Goal: Information Seeking & Learning: Find specific page/section

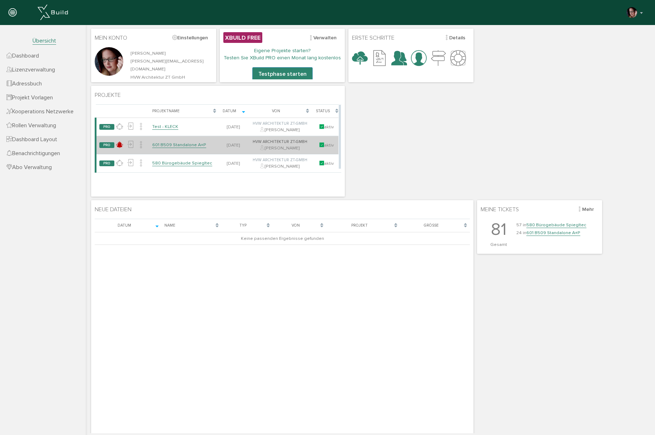
click at [178, 144] on link "601 B509 Standalone A+P" at bounding box center [179, 145] width 54 height 6
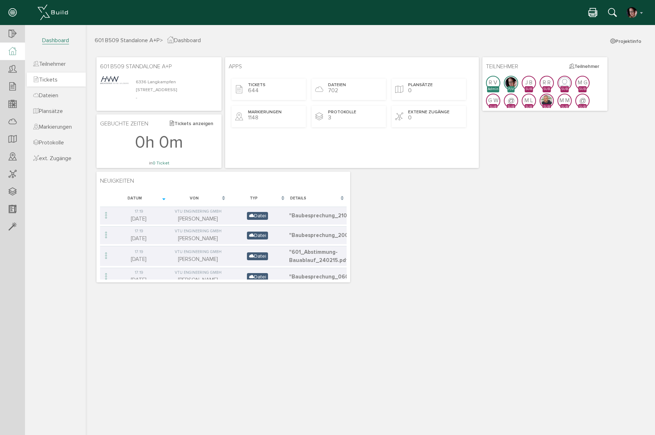
click at [58, 79] on span "Tickets" at bounding box center [45, 79] width 24 height 7
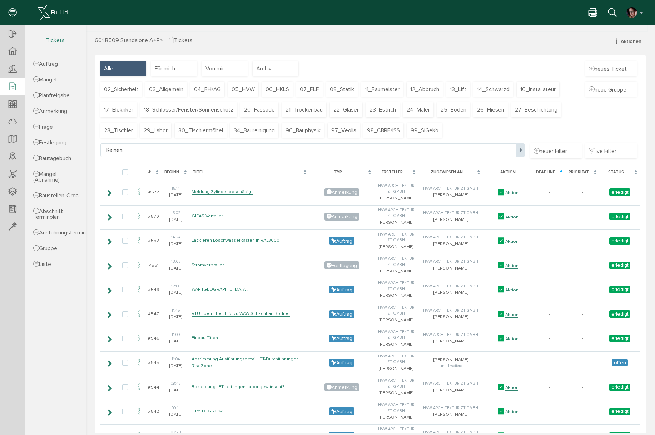
click at [612, 11] on icon at bounding box center [612, 13] width 9 height 10
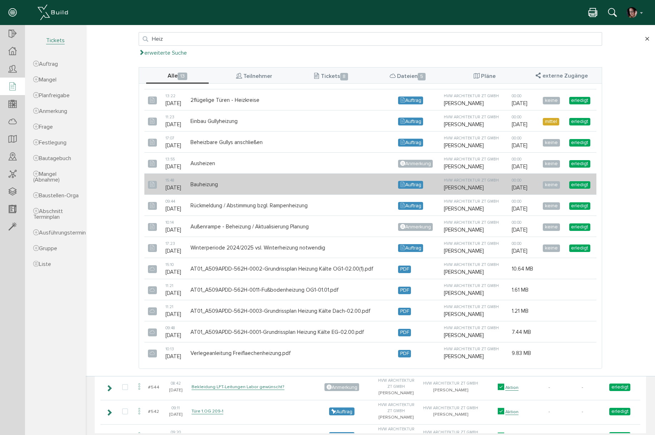
click at [219, 182] on td "Bauheizung" at bounding box center [291, 184] width 208 height 21
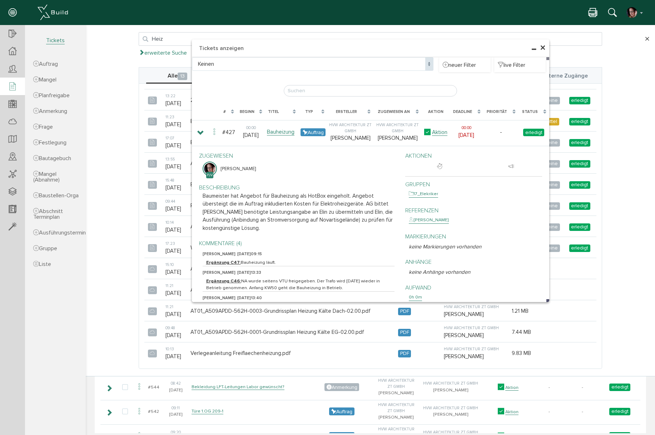
click at [540, 49] on span "×" at bounding box center [543, 48] width 6 height 14
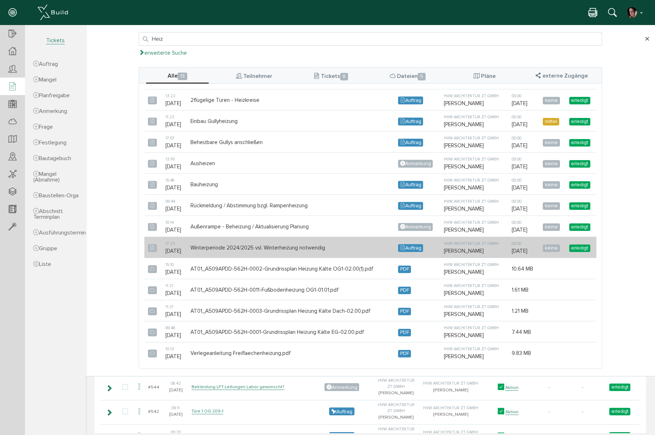
click at [327, 248] on td "Winterperiode 2024/2025 vsl. Winterheizung notwendig" at bounding box center [291, 247] width 208 height 21
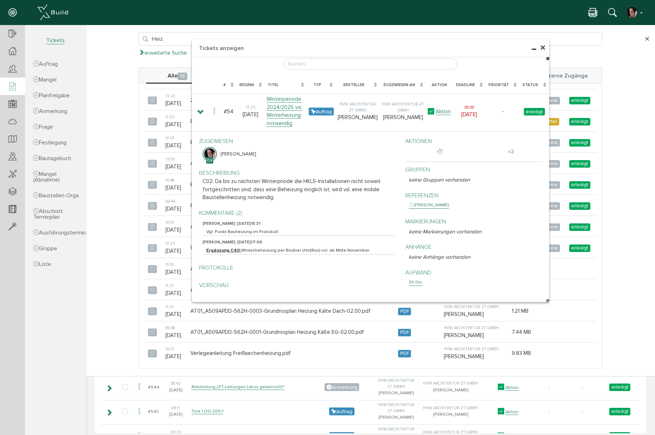
click at [542, 46] on h4 "Tickets anzeigen" at bounding box center [370, 48] width 357 height 18
click at [539, 46] on span "×" at bounding box center [542, 48] width 6 height 14
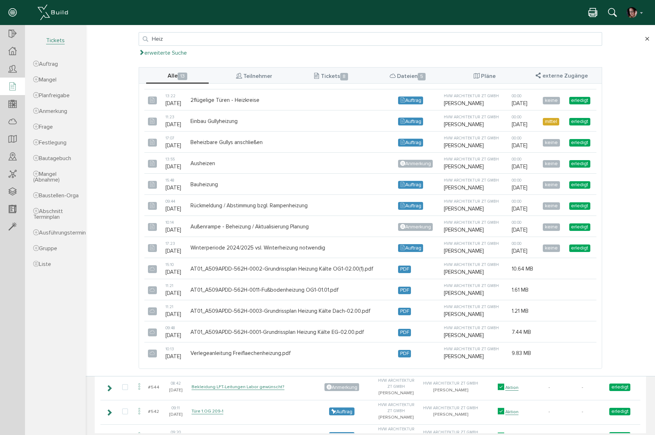
drag, startPoint x: 150, startPoint y: 39, endPoint x: 115, endPoint y: 40, distance: 34.7
click at [115, 40] on div "Heiz erweiterte Suche Datum durchsuchen Deadline durchsuchen Vorgängerversionen…" at bounding box center [370, 46] width 569 height 28
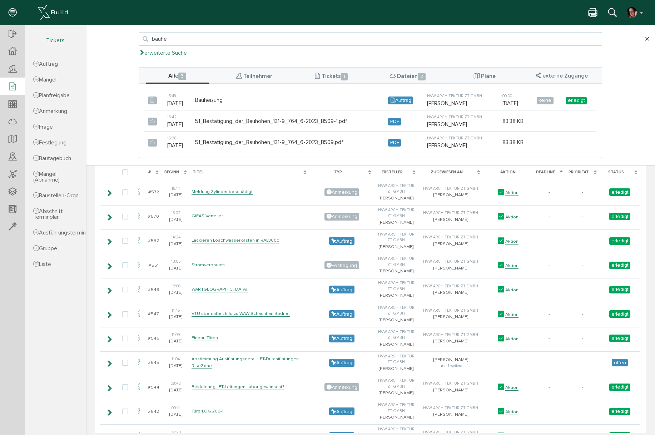
type input "bauhei"
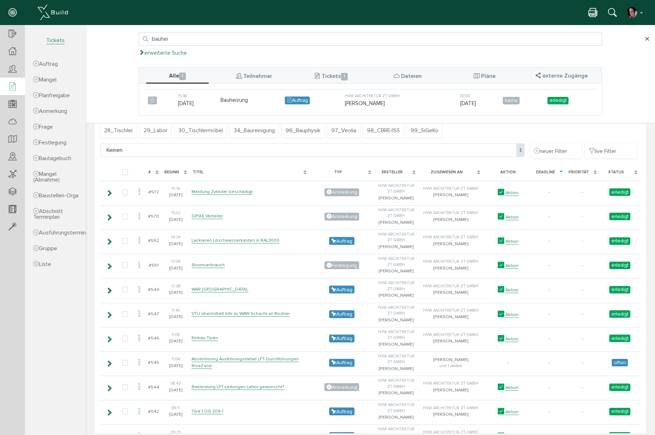
drag, startPoint x: 153, startPoint y: 40, endPoint x: 105, endPoint y: 45, distance: 47.9
click at [105, 45] on div "bauhei erweiterte Suche Datum durchsuchen Deadline durchsuchen Vorgängerversion…" at bounding box center [370, 46] width 569 height 28
